Goal: Information Seeking & Learning: Learn about a topic

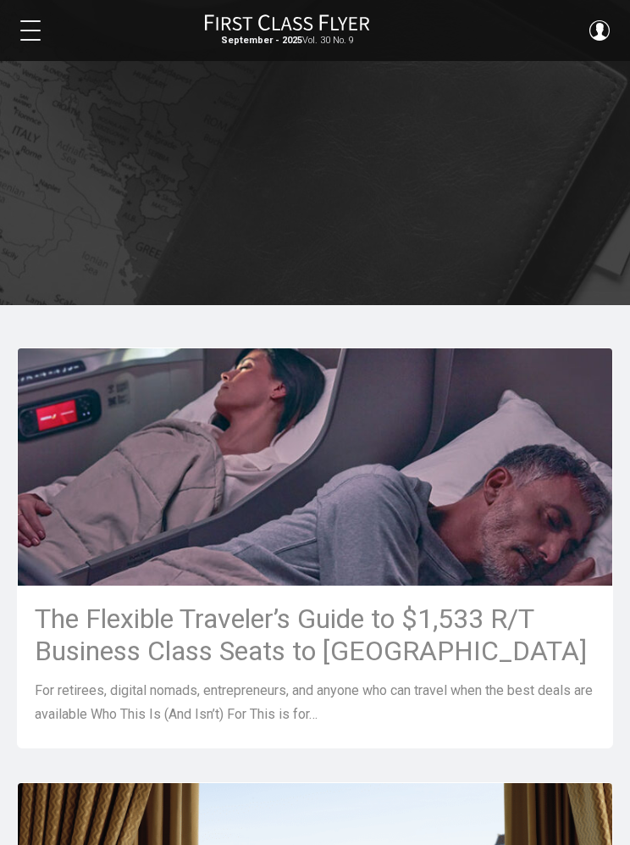
scroll to position [363, 0]
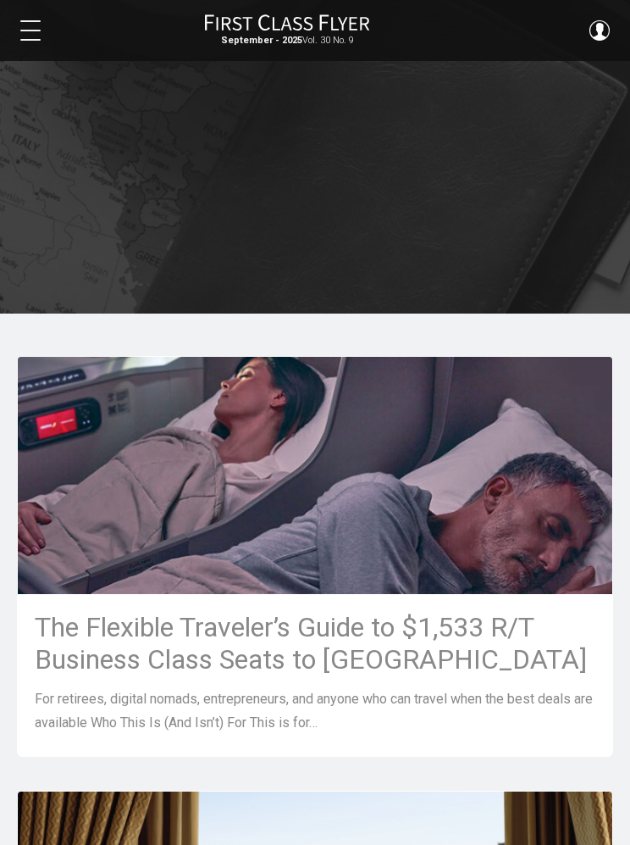
click at [605, 22] on span at bounding box center [600, 30] width 20 height 20
click at [526, 413] on img at bounding box center [315, 475] width 595 height 335
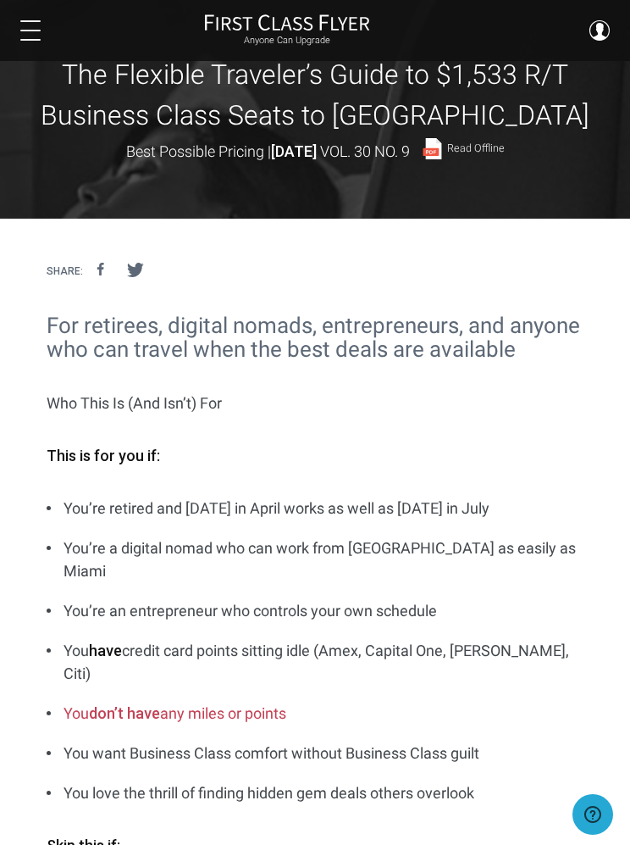
click at [493, 152] on span "Read Offline" at bounding box center [476, 148] width 58 height 11
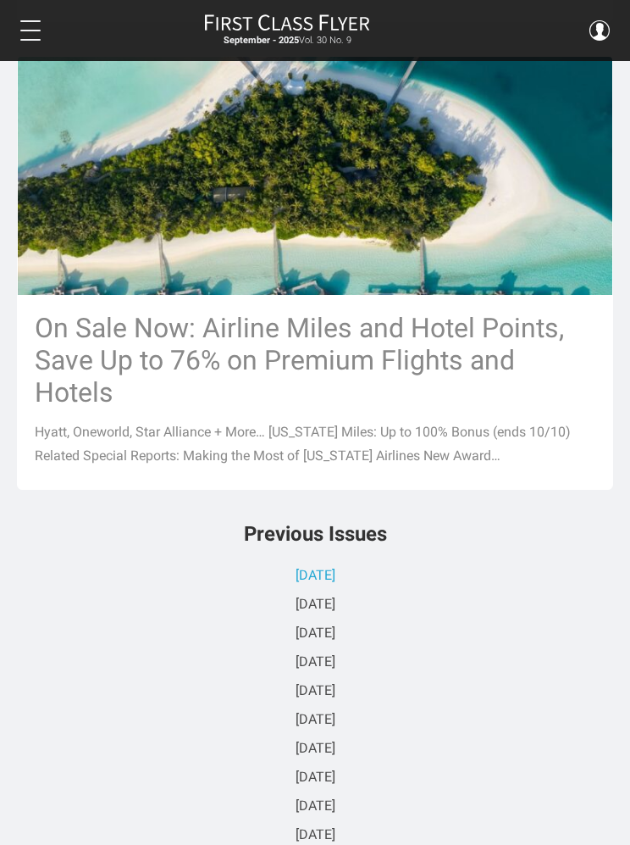
scroll to position [2403, 0]
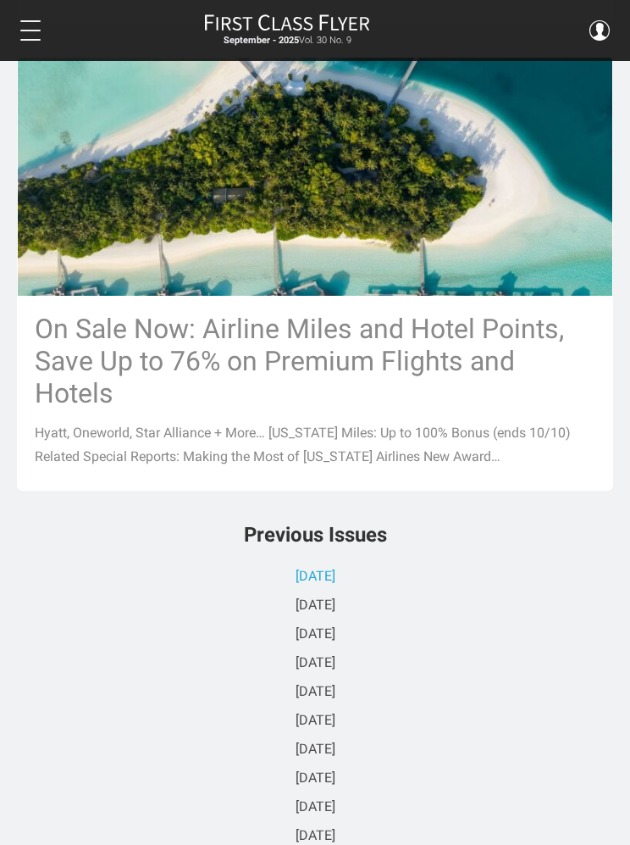
click at [334, 585] on link "[DATE]" at bounding box center [316, 577] width 40 height 16
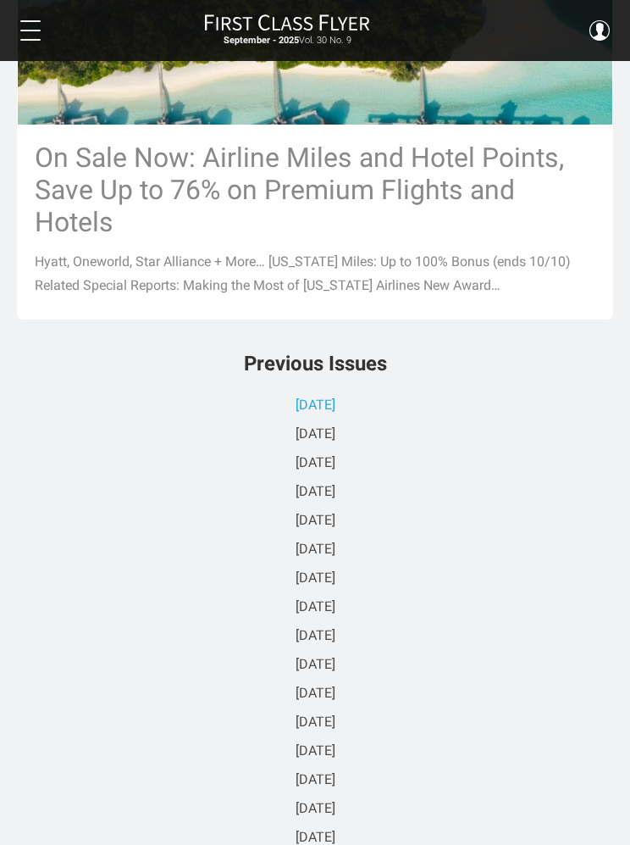
scroll to position [2573, 0]
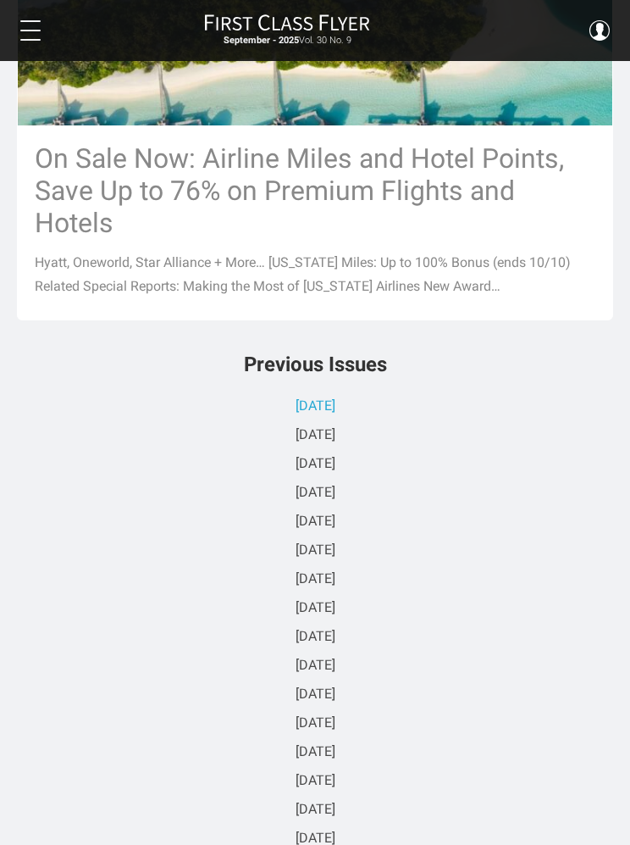
click at [38, 27] on button at bounding box center [30, 30] width 20 height 20
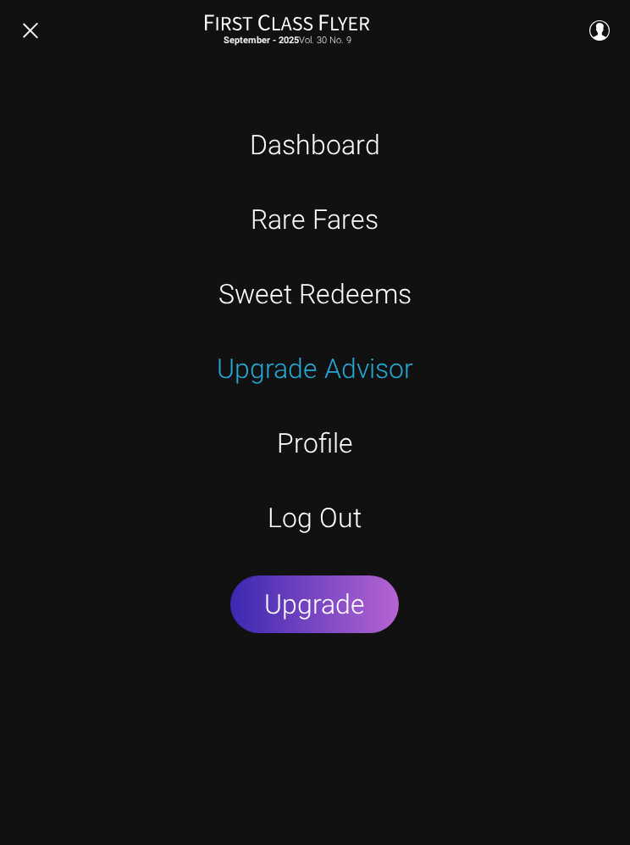
click at [362, 372] on link "Upgrade Advisor" at bounding box center [316, 369] width 394 height 34
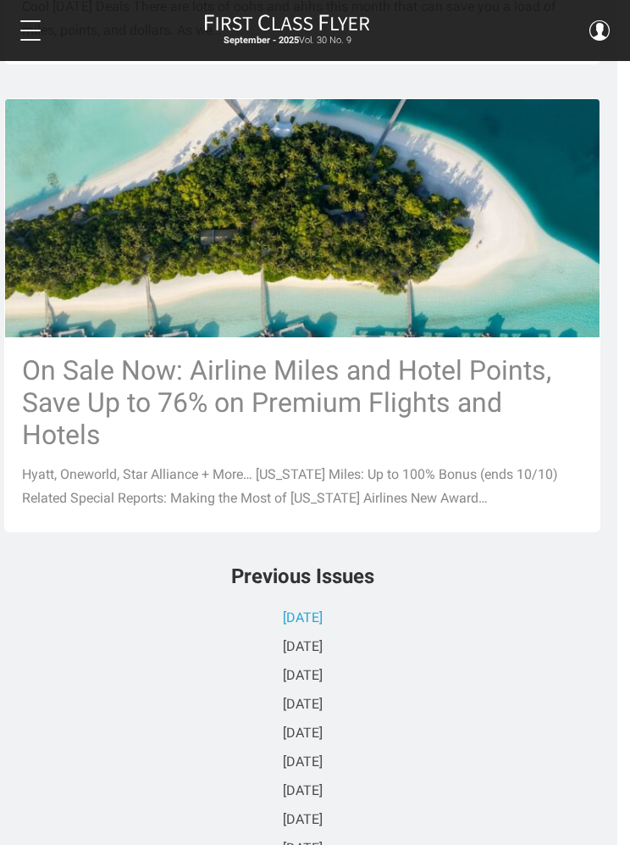
scroll to position [2363, 13]
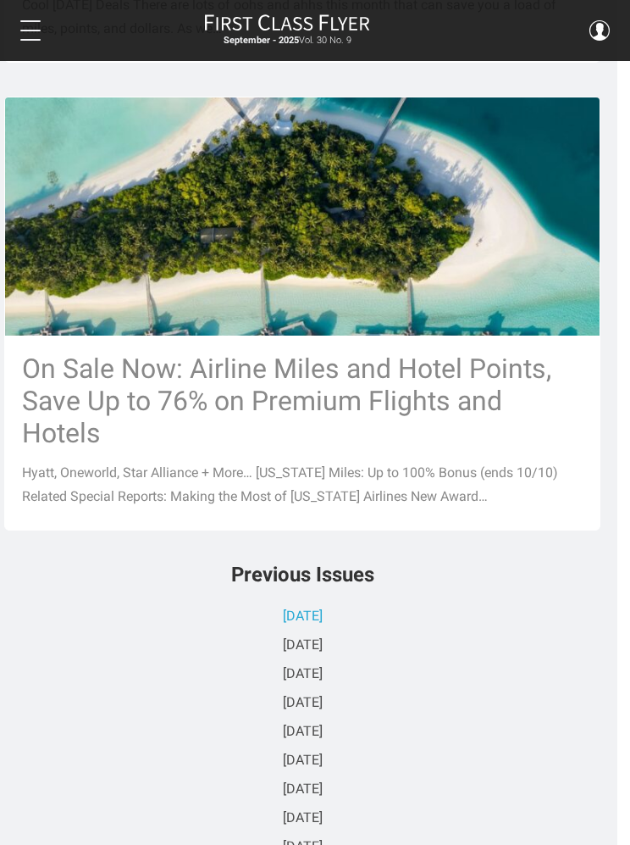
click at [463, 446] on h3 "On Sale Now: Airline Miles and Hotel Points, Save Up to 76% on Premium Flights …" at bounding box center [302, 400] width 561 height 97
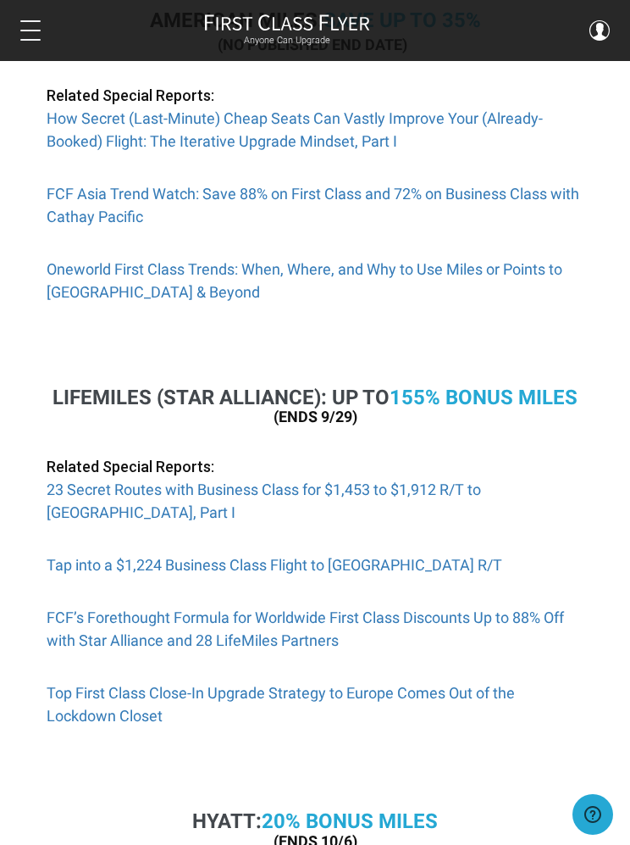
scroll to position [872, 0]
click at [491, 391] on link "155% Bonus Miles" at bounding box center [484, 397] width 188 height 24
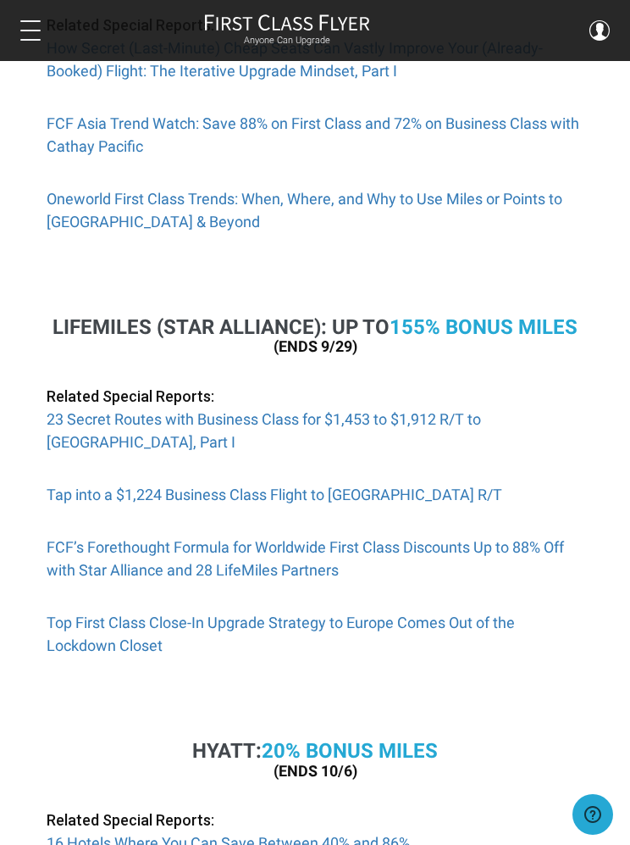
click at [400, 411] on link "23 Secret Routes with Business Class for $1,453 to $1,912 R/T to [GEOGRAPHIC_DA…" at bounding box center [264, 430] width 435 height 41
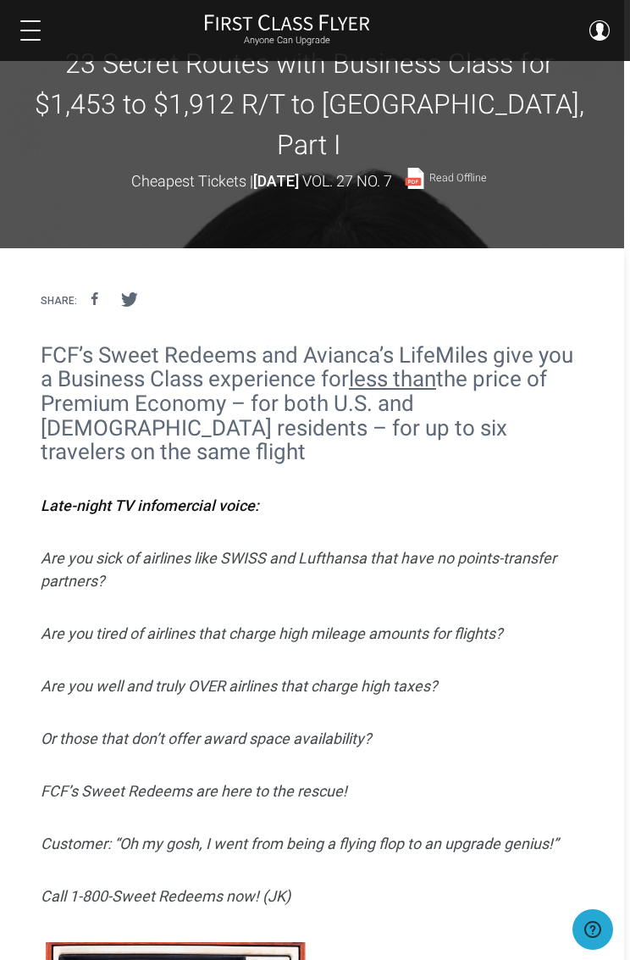
scroll to position [0, 6]
